Goal: Find specific page/section: Find specific page/section

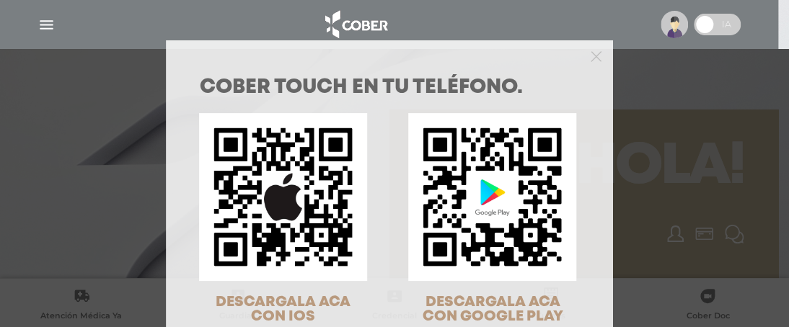
click at [674, 107] on div "COBER TOUCH en tu teléfono. DESCARGALA ACA CON IOS DESCARGALA ACA CON GOOGLE PL…" at bounding box center [394, 163] width 789 height 327
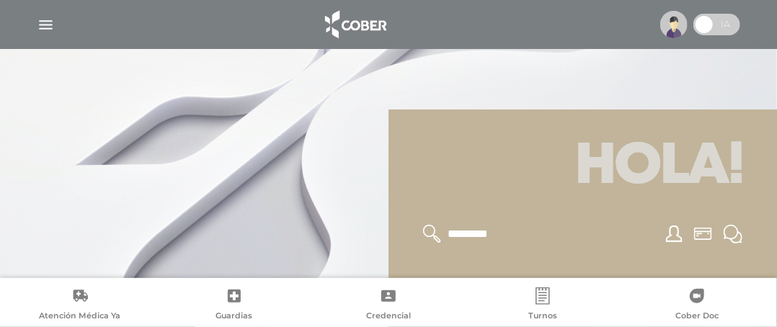
click at [43, 26] on img "button" at bounding box center [46, 25] width 18 height 18
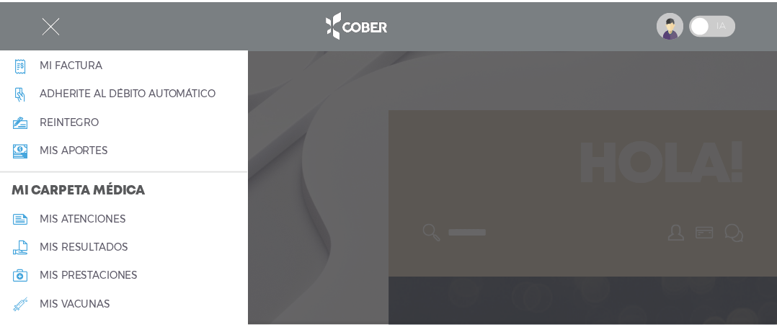
scroll to position [577, 0]
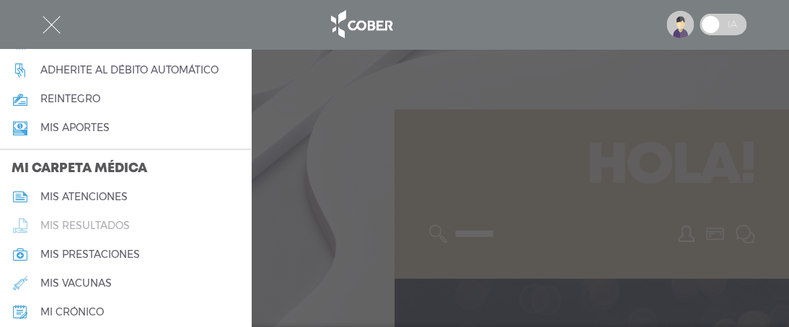
click at [59, 224] on h5 "mis resultados" at bounding box center [84, 226] width 89 height 12
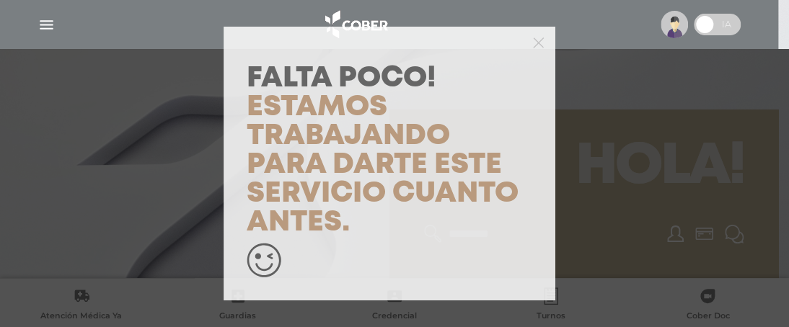
drag, startPoint x: 717, startPoint y: 249, endPoint x: 683, endPoint y: 247, distance: 33.9
click at [714, 250] on div "Falta Poco! Estamos trabajando para darte este servicio cuanto antes." at bounding box center [394, 163] width 789 height 327
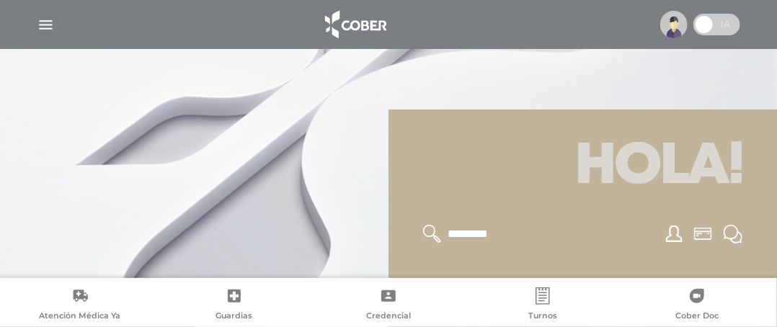
click at [606, 234] on div at bounding box center [583, 234] width 354 height 53
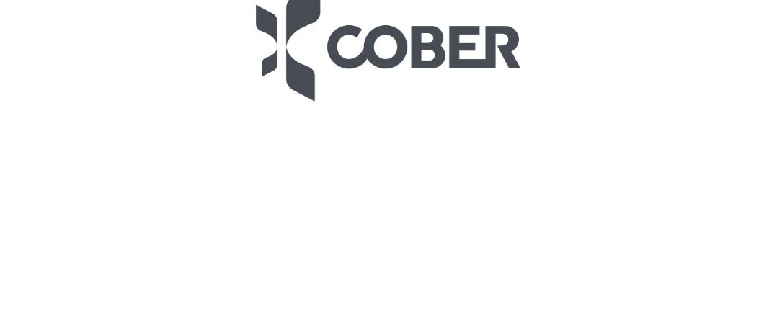
scroll to position [164, 0]
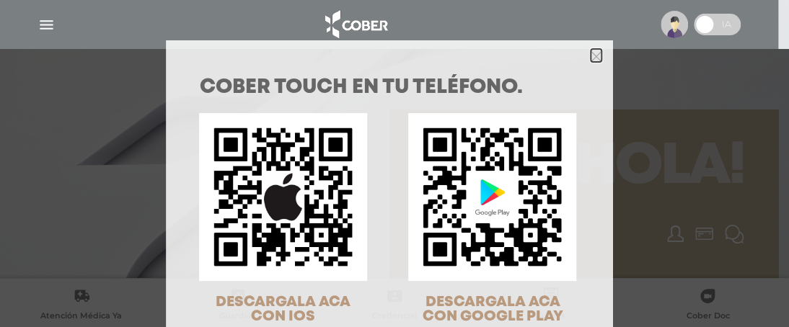
click at [590, 49] on icon "Close" at bounding box center [595, 56] width 11 height 16
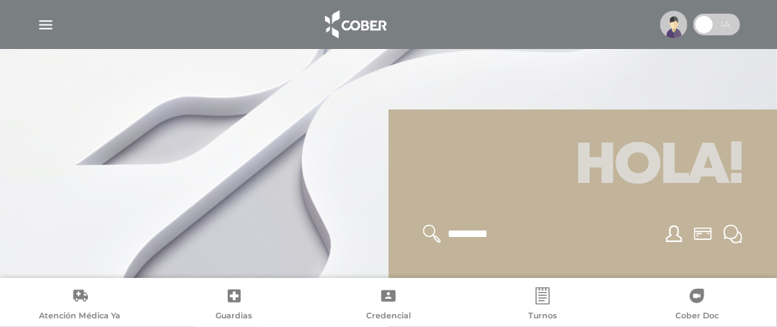
click at [669, 238] on icon at bounding box center [674, 234] width 17 height 17
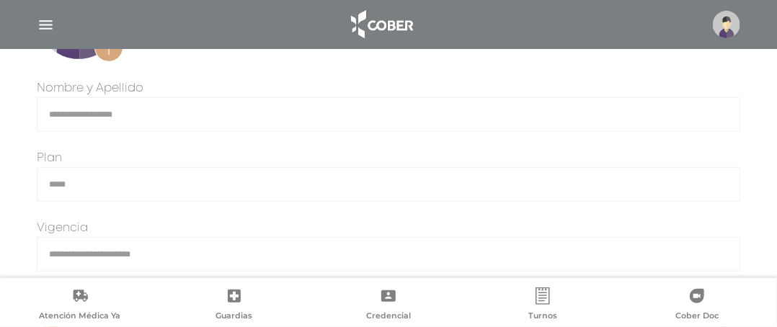
scroll to position [360, 0]
